Goal: Transaction & Acquisition: Purchase product/service

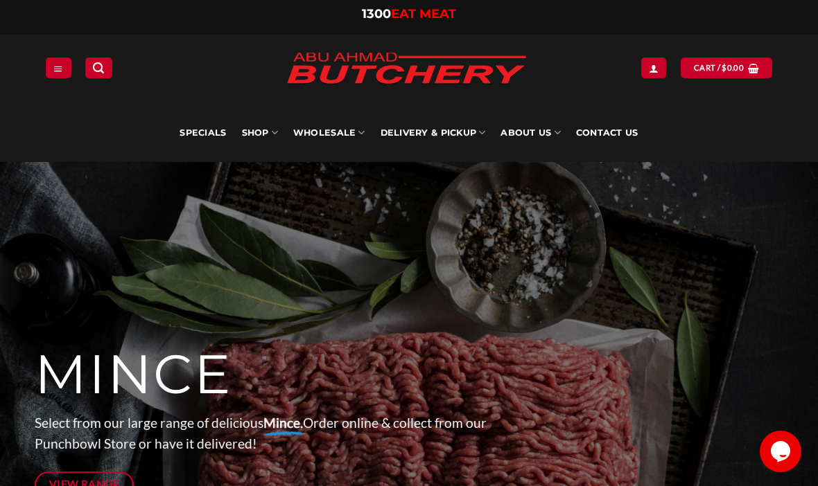
click at [321, 135] on link "Wholesale" at bounding box center [329, 133] width 72 height 58
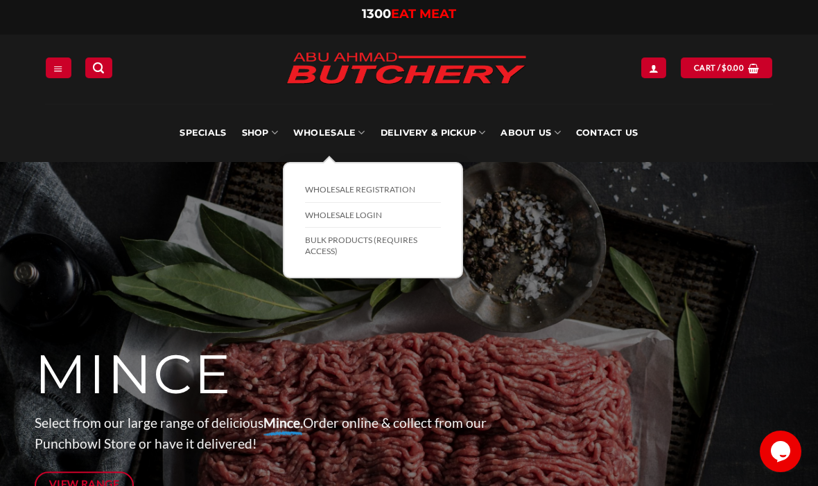
click at [55, 66] on icon "Menu" at bounding box center [58, 68] width 10 height 11
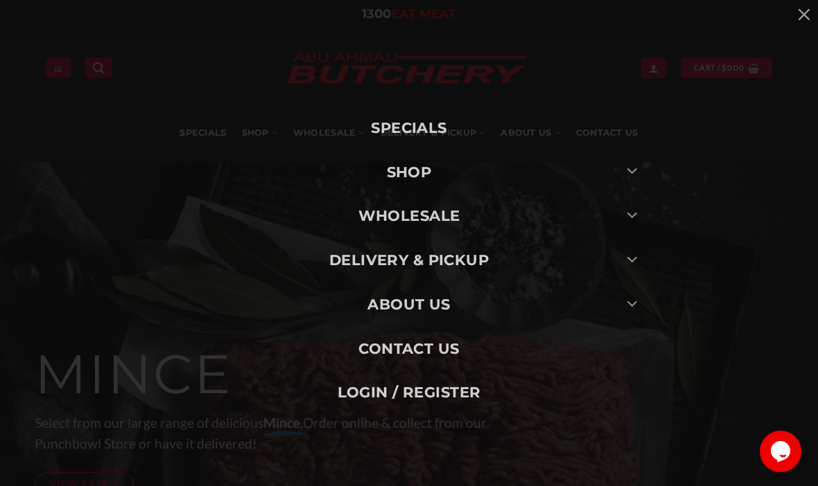
click at [517, 172] on link "SHOP" at bounding box center [408, 172] width 485 height 44
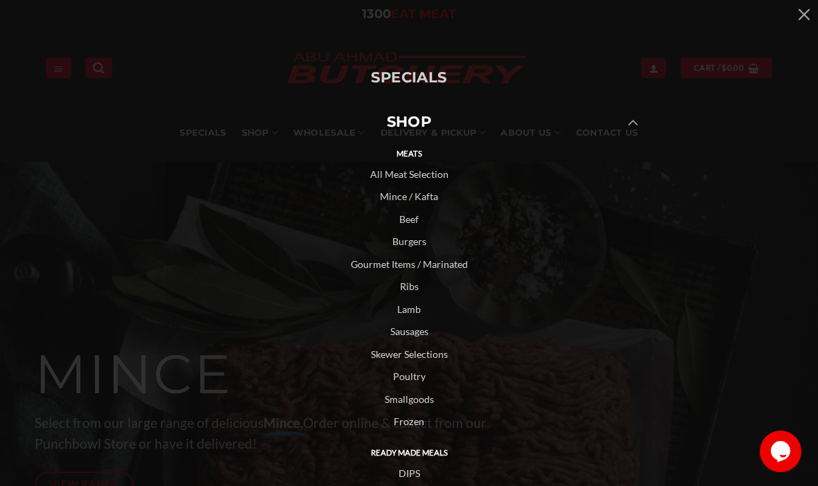
click at [416, 308] on link "Lamb" at bounding box center [408, 310] width 485 height 23
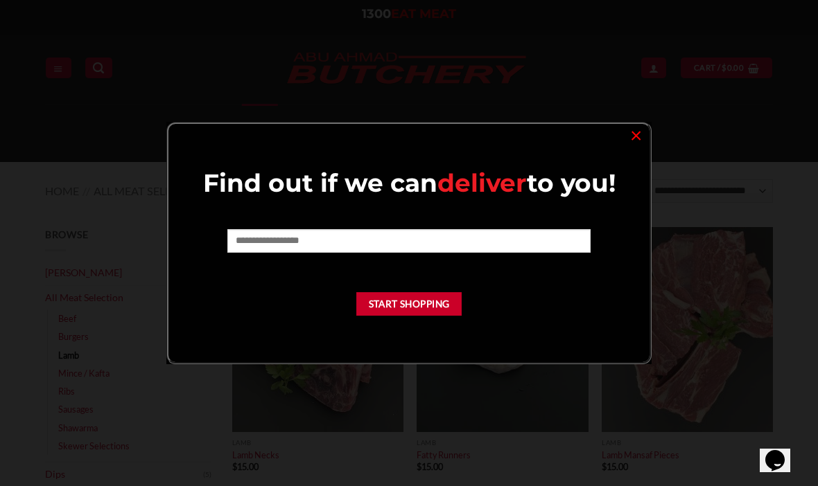
click at [631, 136] on link "×" at bounding box center [636, 134] width 20 height 19
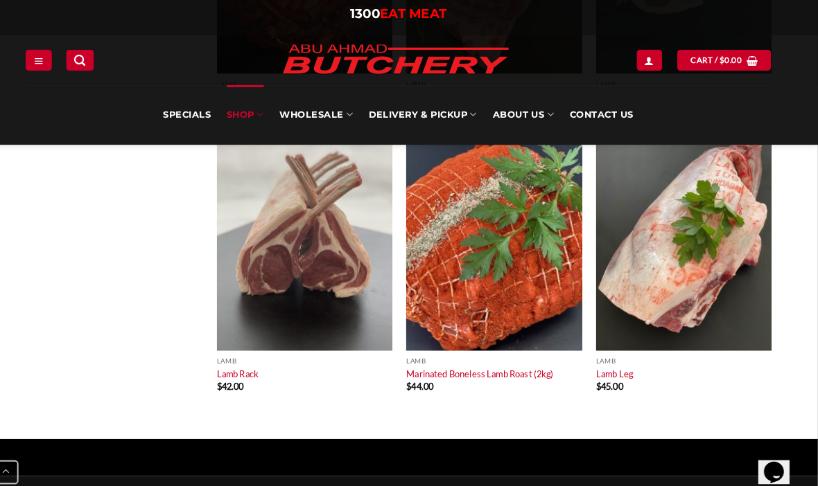
scroll to position [2251, 0]
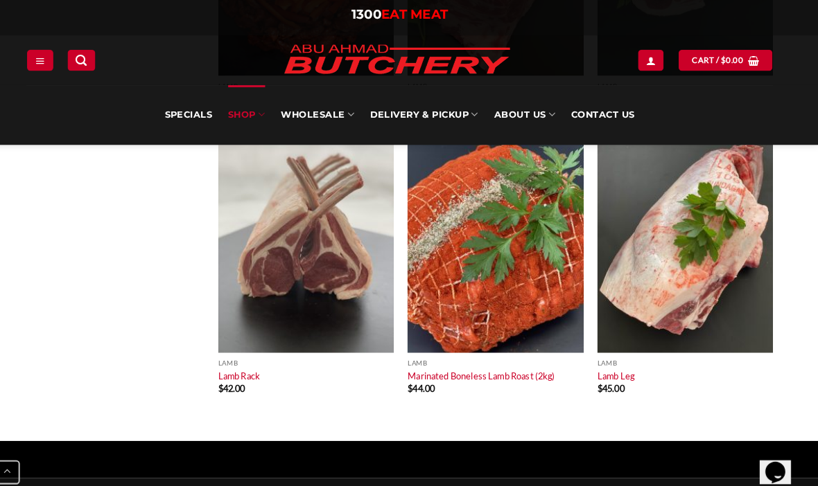
click at [710, 271] on img at bounding box center [686, 241] width 171 height 205
